Goal: Task Accomplishment & Management: Complete application form

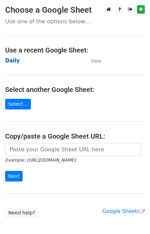
click at [16, 62] on strong "Daily" at bounding box center [12, 61] width 15 height 6
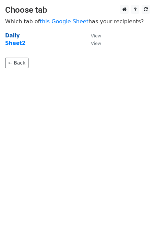
click at [13, 33] on strong "Daily" at bounding box center [12, 36] width 15 height 6
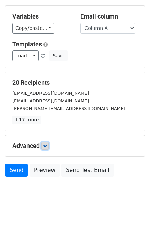
click at [47, 142] on link at bounding box center [45, 146] width 8 height 8
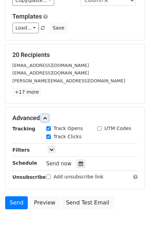
scroll to position [82, 0]
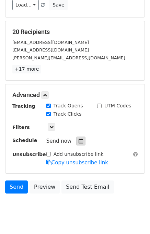
click at [78, 141] on icon at bounding box center [80, 140] width 4 height 5
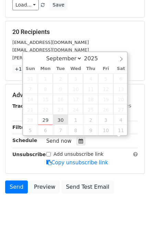
scroll to position [0, 0]
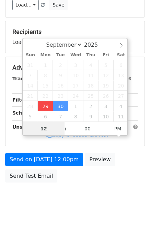
type input "2025-09-29 12:48"
type input "48"
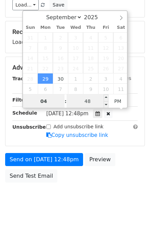
type input "04"
type input "2025-09-29 16:48"
click at [87, 99] on input "48" at bounding box center [87, 101] width 42 height 14
type input "00"
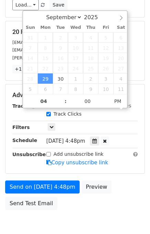
type input "2025-09-29 16:00"
click at [118, 168] on form "Variables Copy/paste... {{Column A}} {{Column B}} {{Column C}} {{Column D}} {{C…" at bounding box center [74, 84] width 139 height 258
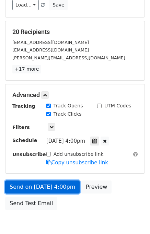
click at [63, 186] on link "Send on Sep 29 at 4:00pm" at bounding box center [42, 186] width 74 height 13
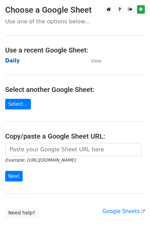
click at [15, 63] on strong "Daily" at bounding box center [12, 61] width 15 height 6
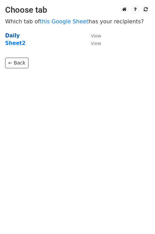
click at [14, 34] on strong "Daily" at bounding box center [12, 36] width 15 height 6
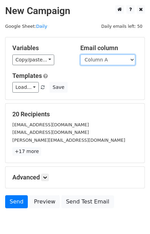
click at [95, 61] on select "Column A Column B Column C Column D Column E" at bounding box center [107, 59] width 55 height 11
select select "Column B"
click at [80, 54] on select "Column A Column B Column C Column D Column E" at bounding box center [107, 59] width 55 height 11
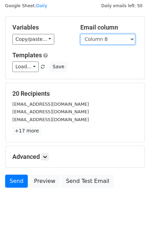
scroll to position [32, 0]
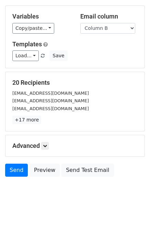
click at [51, 139] on div "Advanced Tracking Track Opens UTM Codes Track Clicks Filters Only include sprea…" at bounding box center [74, 145] width 139 height 21
click at [47, 146] on icon at bounding box center [45, 145] width 4 height 4
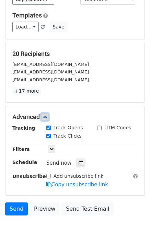
scroll to position [86, 0]
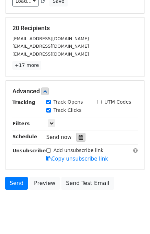
click at [78, 139] on div at bounding box center [80, 137] width 9 height 9
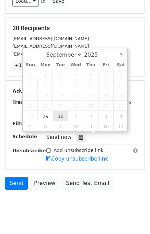
type input "2025-09-30 12:00"
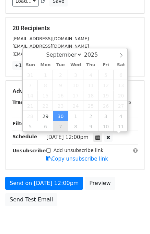
scroll to position [0, 0]
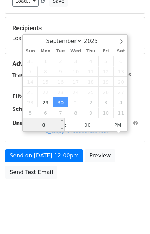
type input "05"
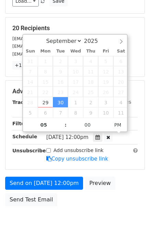
type input "2025-09-30 17:00"
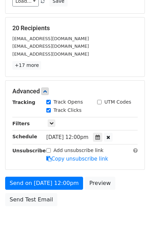
click at [118, 176] on div "Send on Sep 30 at 12:00pm Preview Send Test Email" at bounding box center [75, 192] width 150 height 33
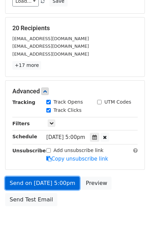
click at [55, 183] on link "Send on Sep 30 at 5:00pm" at bounding box center [42, 182] width 74 height 13
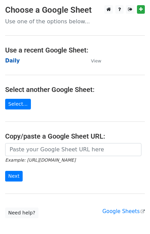
click at [14, 60] on strong "Daily" at bounding box center [12, 61] width 15 height 6
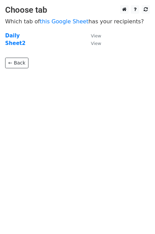
click at [4, 36] on main "Choose tab Which tab of this Google Sheet has your recipients? Daily View Sheet…" at bounding box center [77, 36] width 155 height 63
click at [7, 36] on strong "Daily" at bounding box center [12, 36] width 15 height 6
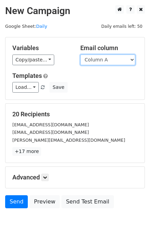
drag, startPoint x: 96, startPoint y: 61, endPoint x: 97, endPoint y: 64, distance: 3.6
click at [96, 61] on select "Column A Column B Column C Column D Column E" at bounding box center [107, 59] width 55 height 11
select select "Column C"
click at [80, 54] on select "Column A Column B Column C Column D Column E" at bounding box center [107, 59] width 55 height 11
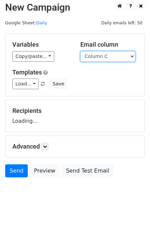
scroll to position [4, 0]
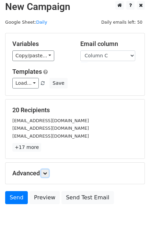
click at [45, 174] on link at bounding box center [45, 173] width 8 height 8
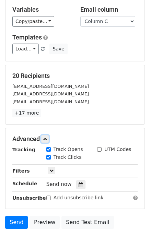
scroll to position [88, 0]
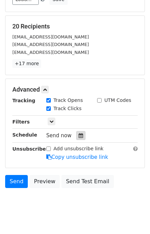
click at [79, 135] on div at bounding box center [80, 135] width 9 height 9
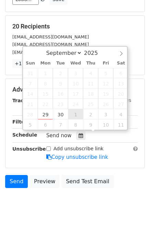
type input "[DATE] 12:00"
select select "9"
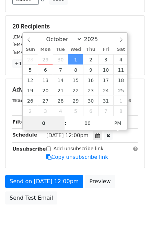
type input "06"
type input "2025-10-01 18:00"
click at [123, 182] on div "Send on Oct 1 at 12:00pm Preview Send Test Email" at bounding box center [75, 191] width 150 height 33
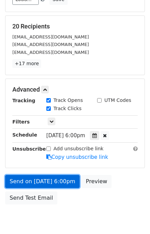
click at [33, 180] on link "Send on Oct 1 at 6:00pm" at bounding box center [42, 181] width 74 height 13
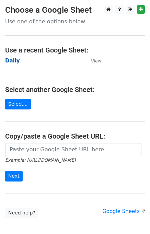
click at [16, 63] on strong "Daily" at bounding box center [12, 61] width 15 height 6
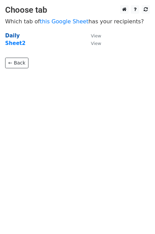
click at [15, 34] on strong "Daily" at bounding box center [12, 36] width 15 height 6
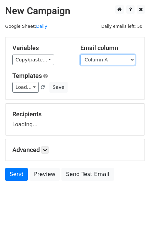
click at [108, 62] on select "Column A Column B Column C Column D Column E" at bounding box center [107, 59] width 55 height 11
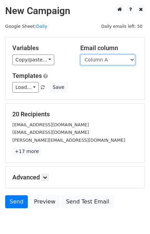
click at [110, 62] on select "Column A Column B Column C Column D Column E" at bounding box center [107, 59] width 55 height 11
select select "Column D"
click at [80, 54] on select "Column A Column B Column C Column D Column E" at bounding box center [107, 59] width 55 height 11
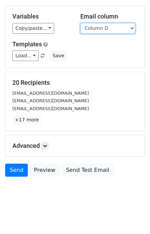
scroll to position [32, 0]
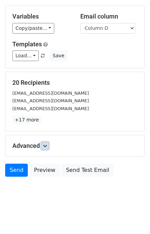
click at [47, 146] on icon at bounding box center [45, 145] width 4 height 4
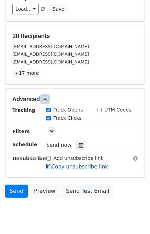
scroll to position [99, 0]
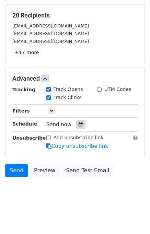
click at [78, 122] on icon at bounding box center [80, 124] width 4 height 5
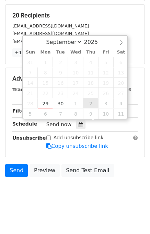
type input "[DATE] 12:00"
select select "9"
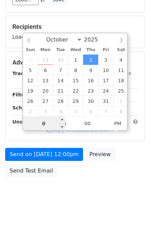
type input "07"
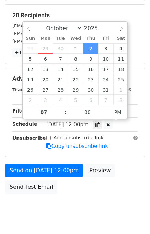
type input "[DATE] 19:00"
click at [128, 166] on div "Send on [DATE] 12:00pm Preview Send Test Email" at bounding box center [75, 180] width 150 height 33
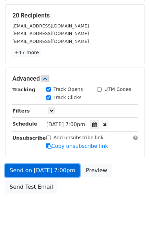
click at [40, 170] on link "Send on [DATE] 7:00pm" at bounding box center [42, 170] width 74 height 13
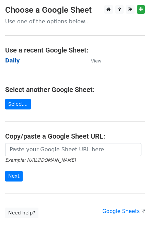
click at [11, 61] on strong "Daily" at bounding box center [12, 61] width 15 height 6
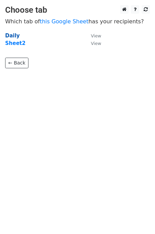
click at [16, 35] on strong "Daily" at bounding box center [12, 36] width 15 height 6
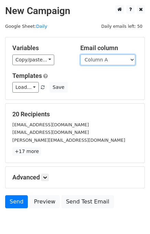
click at [104, 62] on select "Column A Column B Column C Column D Column E" at bounding box center [107, 59] width 55 height 11
select select "Column E"
click at [80, 54] on select "Column A Column B Column C Column D Column E" at bounding box center [107, 59] width 55 height 11
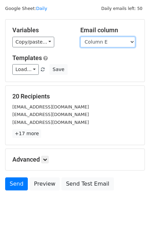
scroll to position [32, 0]
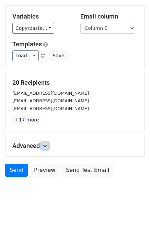
click at [47, 143] on icon at bounding box center [45, 145] width 4 height 4
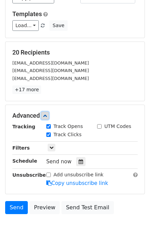
scroll to position [90, 0]
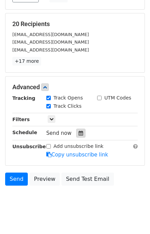
click at [78, 133] on icon at bounding box center [80, 132] width 4 height 5
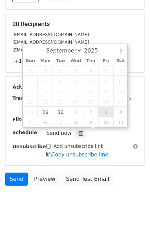
type input "2025-10-03 12:00"
select select "9"
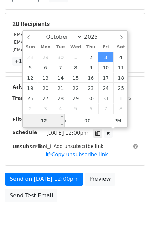
scroll to position [87, 0]
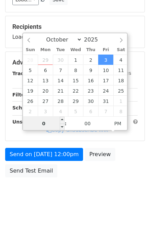
type input "08"
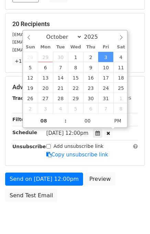
type input "2025-10-03 20:00"
click at [119, 180] on div "Send on Oct 3 at 12:00pm Preview Send Test Email" at bounding box center [75, 188] width 150 height 33
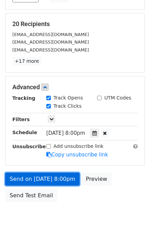
click at [42, 177] on link "Send on Oct 3 at 8:00pm" at bounding box center [42, 178] width 74 height 13
